Goal: Transaction & Acquisition: Purchase product/service

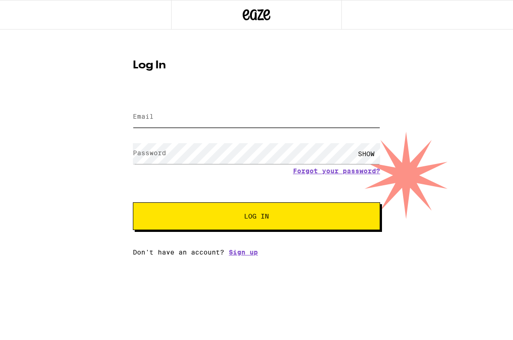
click at [191, 112] on input "Email" at bounding box center [256, 117] width 247 height 21
type input "[EMAIL_ADDRESS][DOMAIN_NAME]"
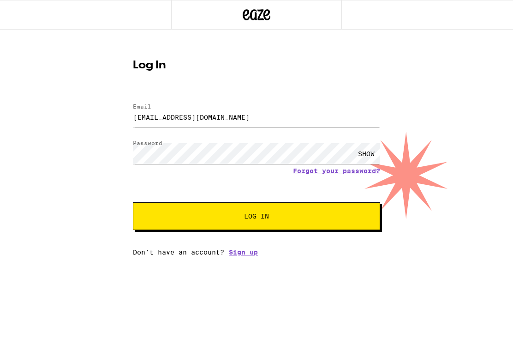
click at [289, 216] on span "Log In" at bounding box center [256, 216] width 173 height 6
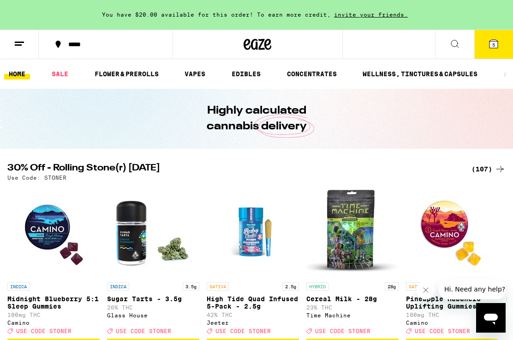
click at [495, 42] on span "5" at bounding box center [494, 45] width 3 height 6
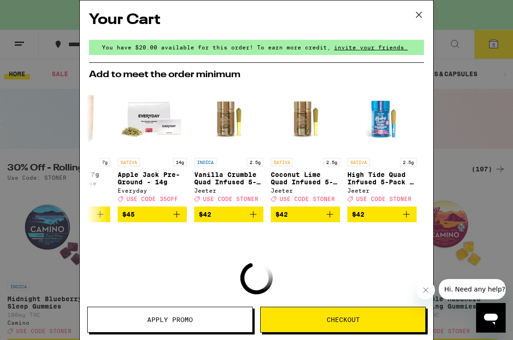
scroll to position [0, 431]
click at [423, 13] on icon at bounding box center [419, 15] width 14 height 14
